Goal: Task Accomplishment & Management: Use online tool/utility

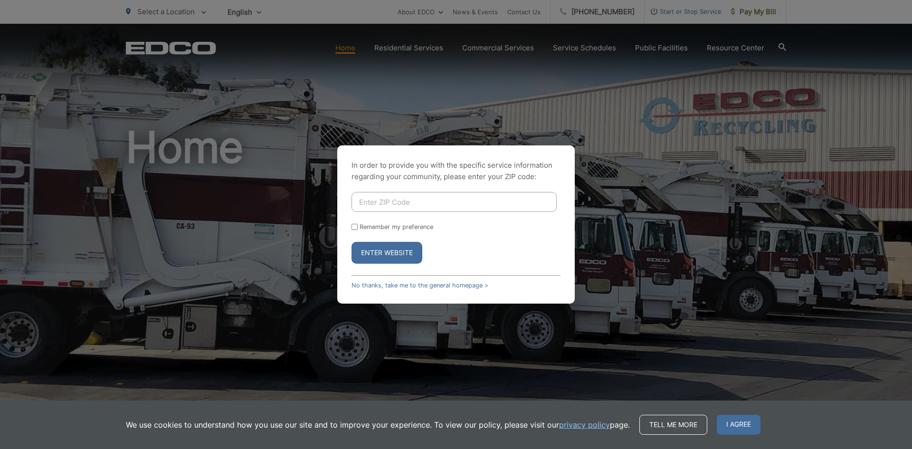
click at [397, 200] on input "Enter ZIP Code" at bounding box center [454, 202] width 205 height 20
type input "91945"
click at [357, 229] on input "Remember my preference" at bounding box center [355, 227] width 6 height 6
checkbox input "true"
click at [393, 259] on button "Enter Website" at bounding box center [387, 253] width 71 height 22
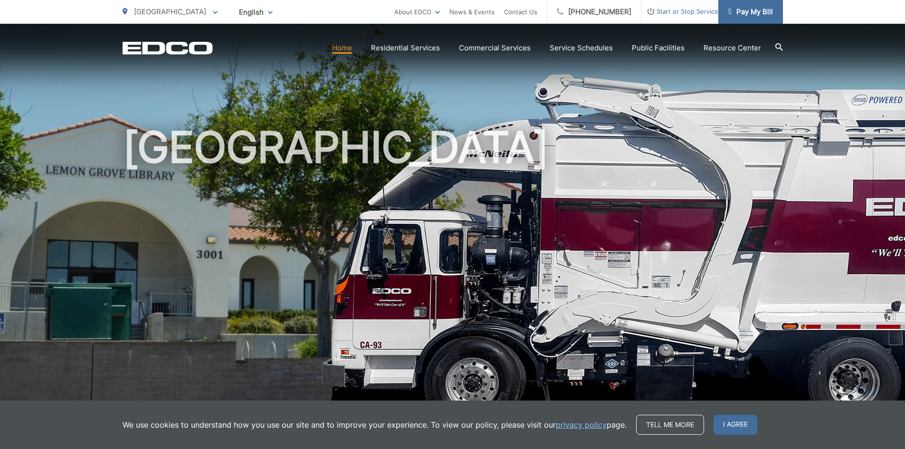
click at [757, 17] on span "Pay My Bill" at bounding box center [750, 11] width 45 height 11
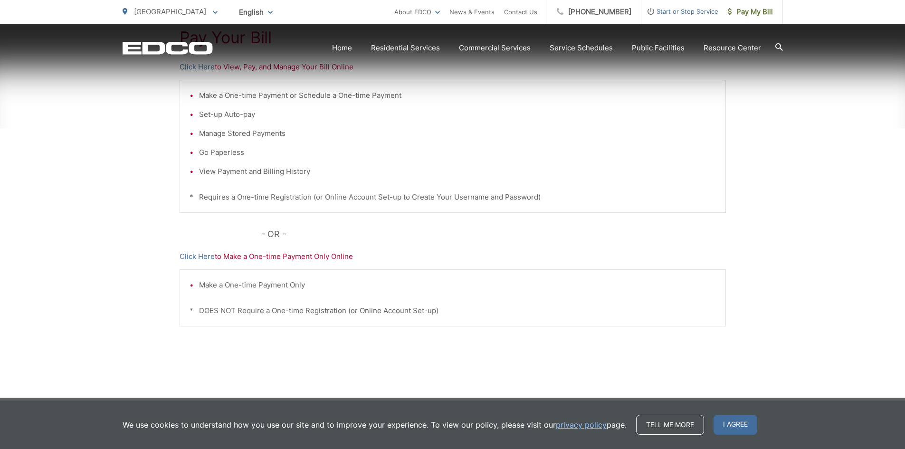
scroll to position [227, 0]
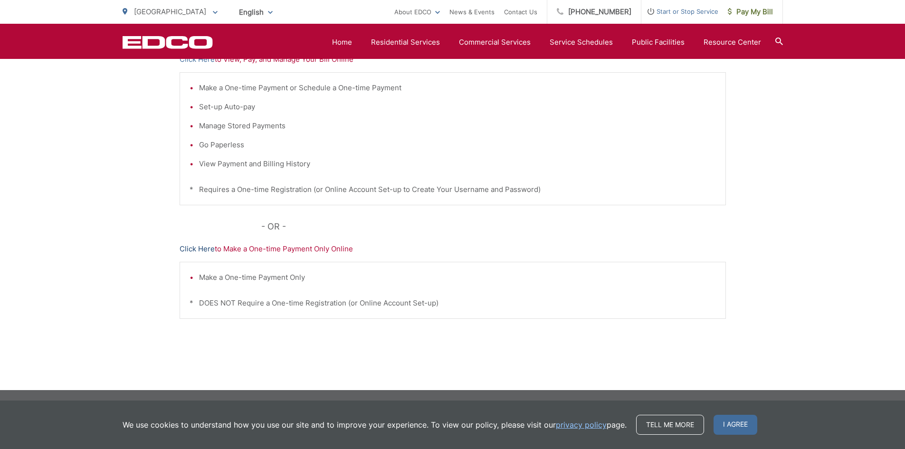
click at [196, 250] on link "Click Here" at bounding box center [197, 248] width 35 height 11
